Goal: Register for event/course

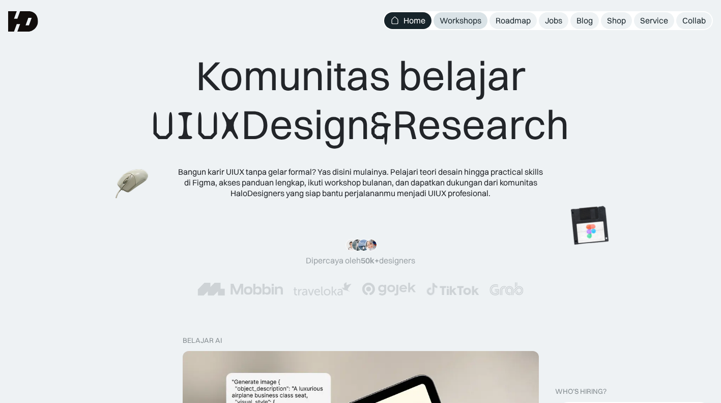
click at [447, 20] on div "Workshops" at bounding box center [461, 20] width 42 height 11
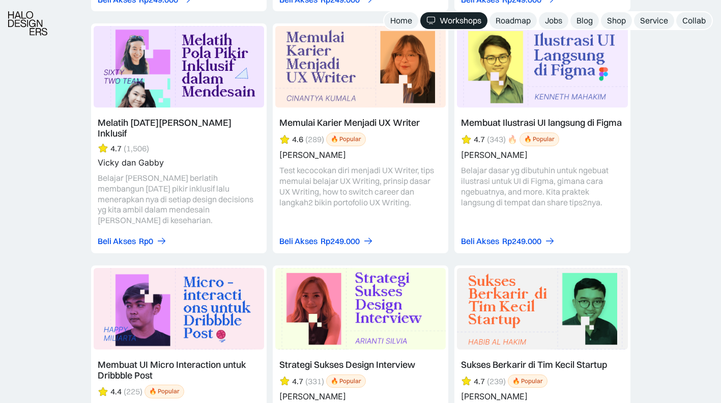
scroll to position [4084, 0]
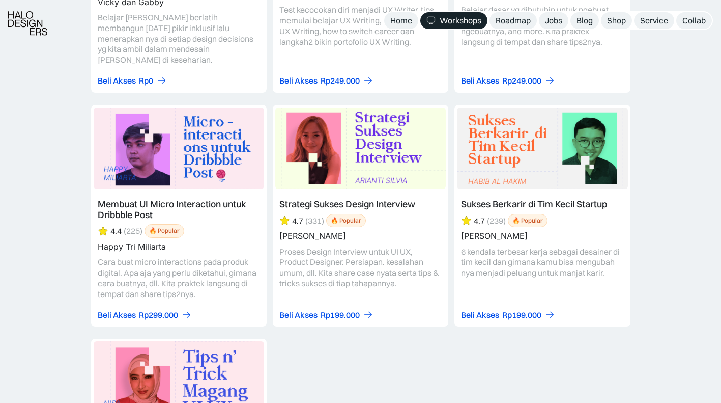
click at [500, 123] on link at bounding box center [543, 216] width 176 height 222
